Goal: Task Accomplishment & Management: Manage account settings

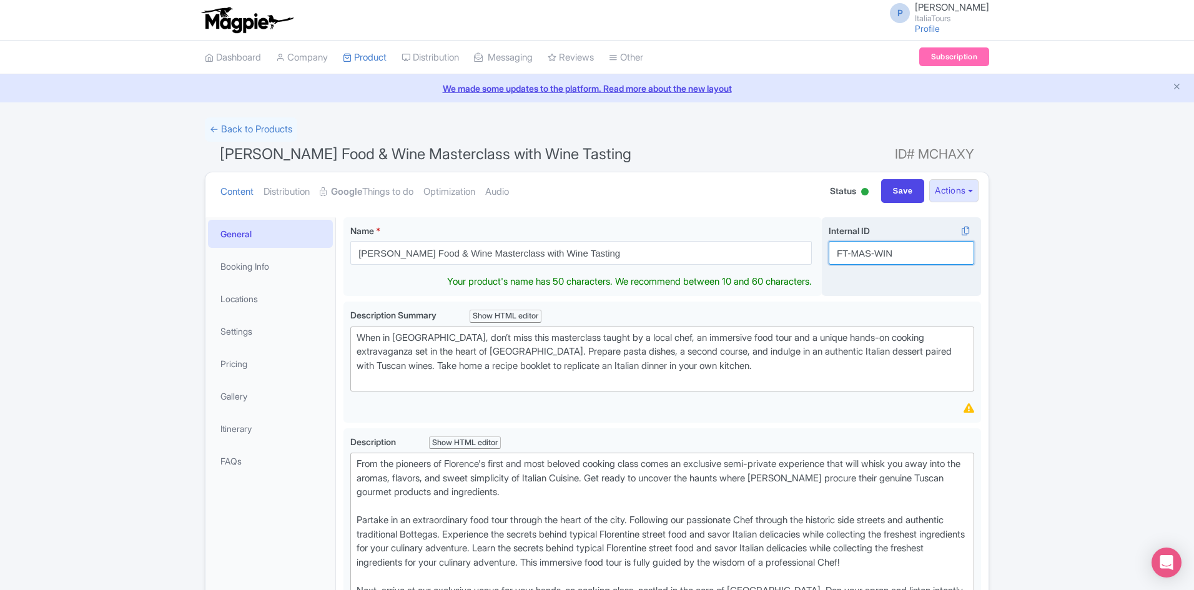
click at [854, 264] on input "FT-MAS-WIN" at bounding box center [901, 253] width 145 height 24
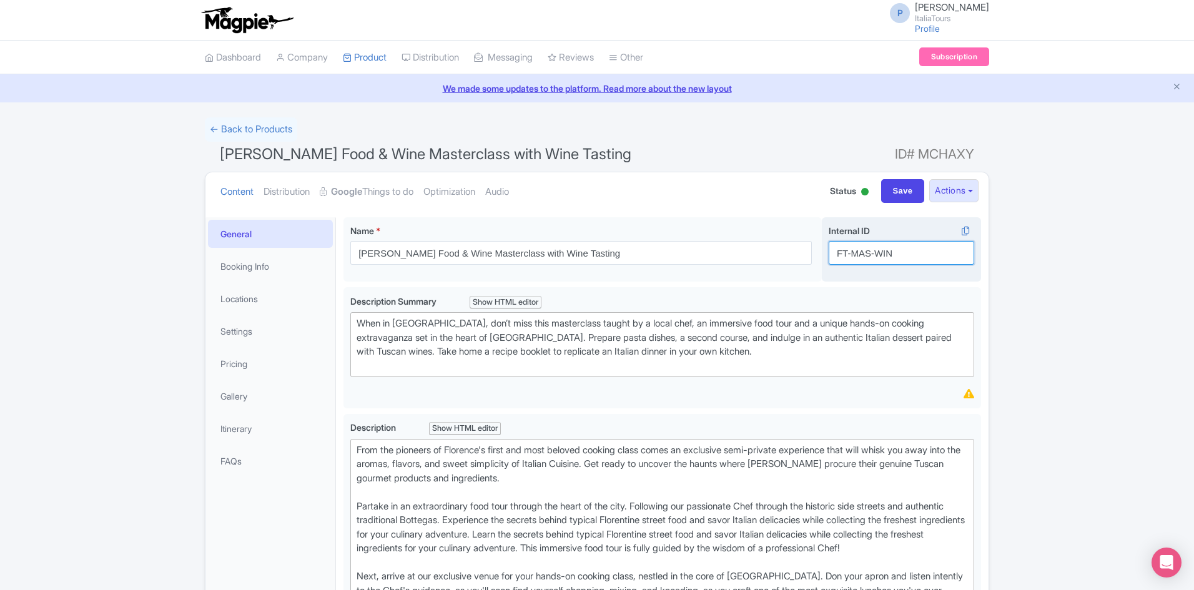
click at [854, 264] on input "FT-MAS-WIN" at bounding box center [901, 253] width 145 height 24
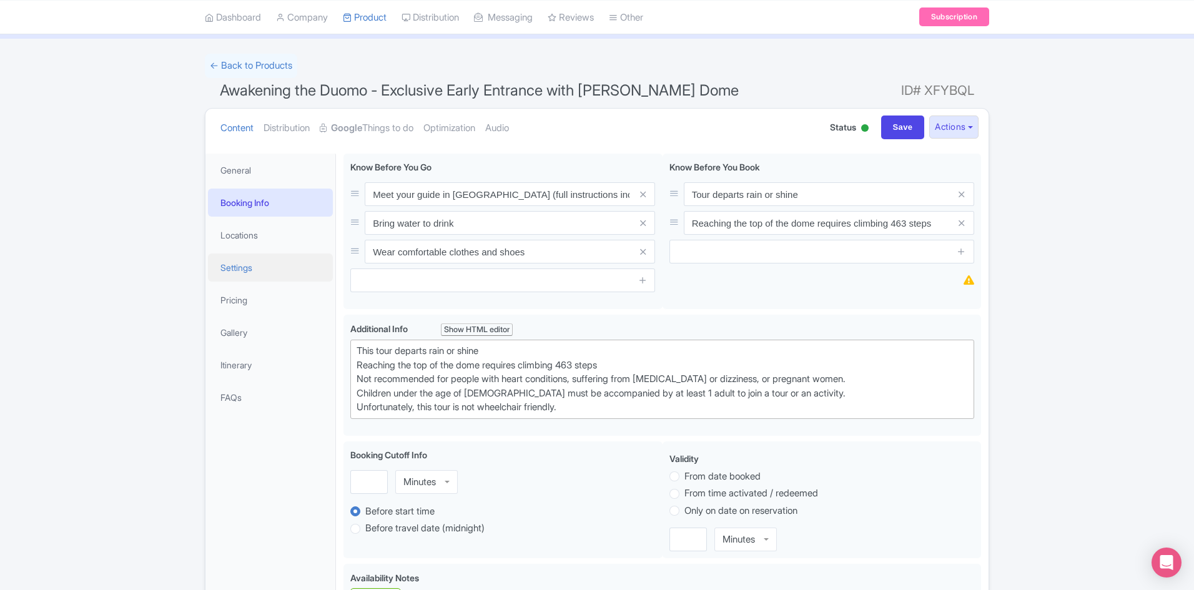
scroll to position [62, 0]
click at [277, 252] on li "Settings" at bounding box center [270, 268] width 130 height 33
click at [273, 246] on link "Locations" at bounding box center [270, 236] width 125 height 28
